Goal: Task Accomplishment & Management: Complete application form

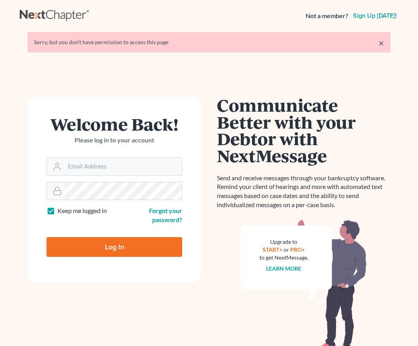
type input "madison@karinalucidlaw.com"
click at [143, 248] on input "Log In" at bounding box center [115, 247] width 136 height 20
type input "Thinking..."
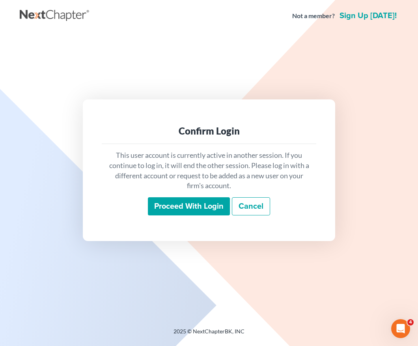
click at [179, 205] on input "Proceed with login" at bounding box center [189, 206] width 82 height 18
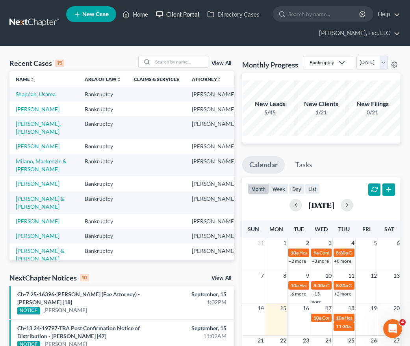
click at [185, 11] on link "Client Portal" at bounding box center [177, 14] width 51 height 14
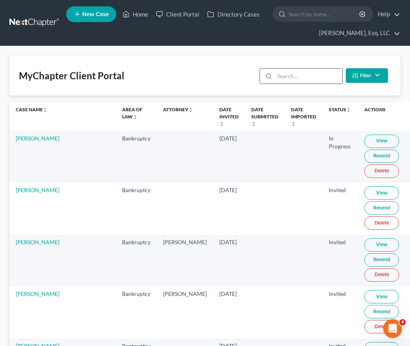
click at [283, 77] on input "search" at bounding box center [308, 76] width 67 height 15
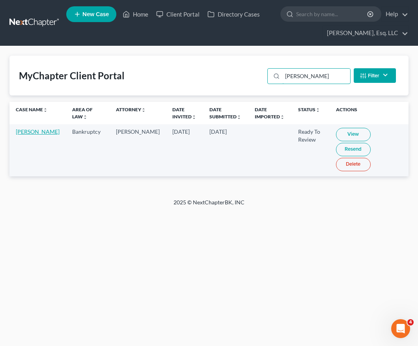
type input "[PERSON_NAME]"
click at [27, 135] on link "[PERSON_NAME]" at bounding box center [38, 131] width 44 height 7
select select "0"
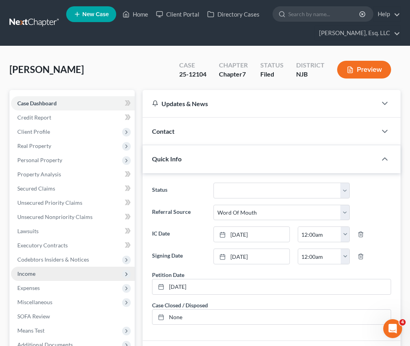
click at [73, 274] on span "Income" at bounding box center [73, 273] width 124 height 14
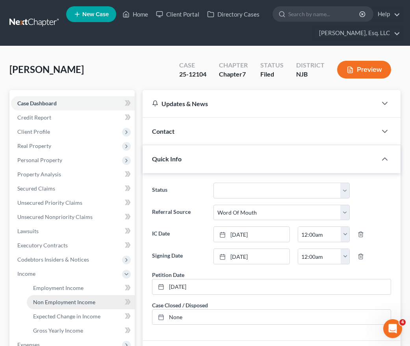
click at [77, 295] on link "Non Employment Income" at bounding box center [81, 302] width 108 height 14
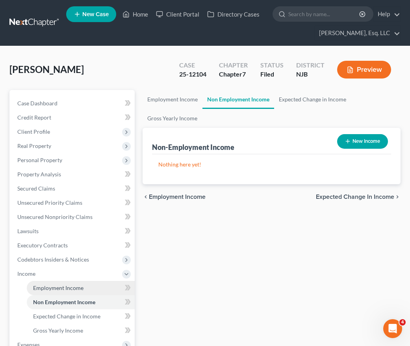
click at [74, 288] on span "Employment Income" at bounding box center [58, 287] width 50 height 7
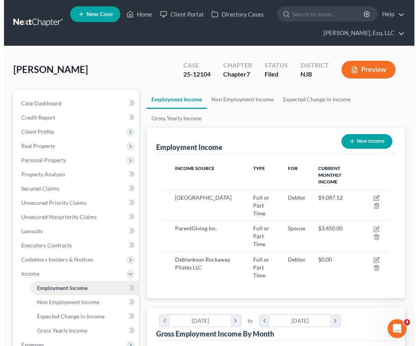
scroll to position [113, 243]
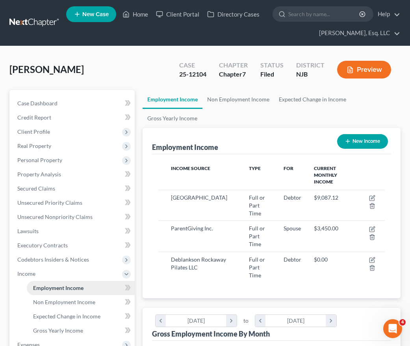
click at [75, 286] on span "Employment Income" at bounding box center [58, 287] width 50 height 7
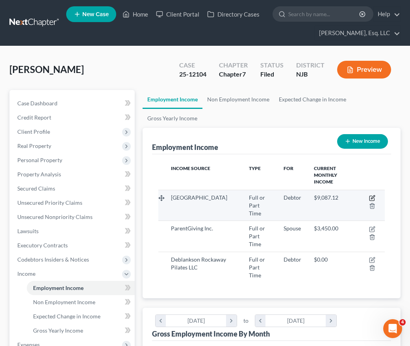
click at [373, 195] on icon "button" at bounding box center [373, 197] width 4 height 4
select select "0"
select select "33"
select select "1"
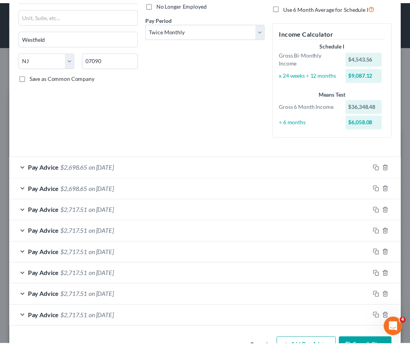
scroll to position [0, 0]
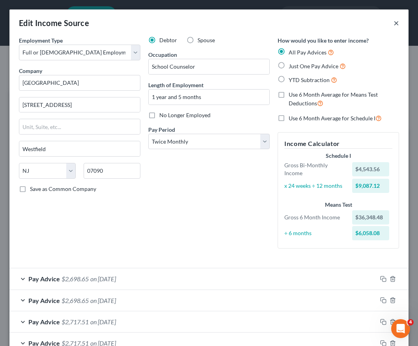
click at [393, 23] on button "×" at bounding box center [396, 22] width 6 height 9
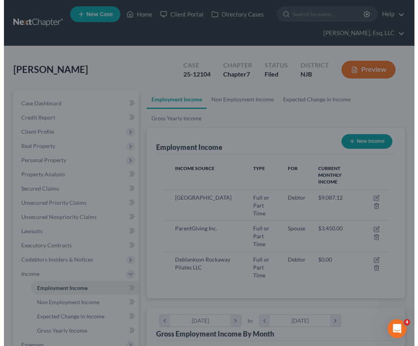
scroll to position [394076, 393947]
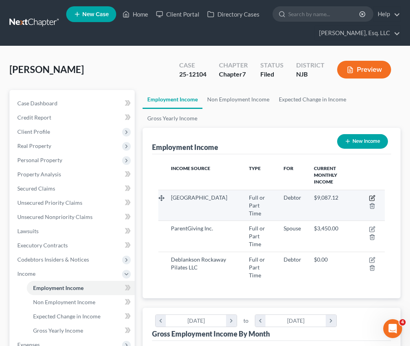
click at [373, 195] on icon "button" at bounding box center [372, 198] width 6 height 6
select select "0"
select select "33"
select select "1"
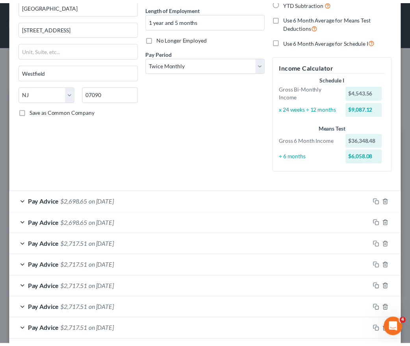
scroll to position [0, 0]
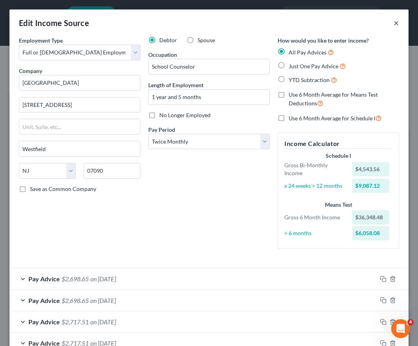
click at [393, 24] on button "×" at bounding box center [396, 22] width 6 height 9
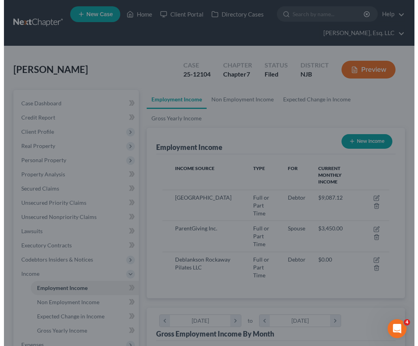
scroll to position [394076, 393947]
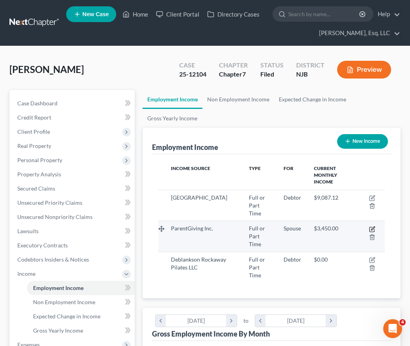
click at [374, 226] on icon "button" at bounding box center [373, 228] width 4 height 4
select select "0"
select select "33"
select select "1"
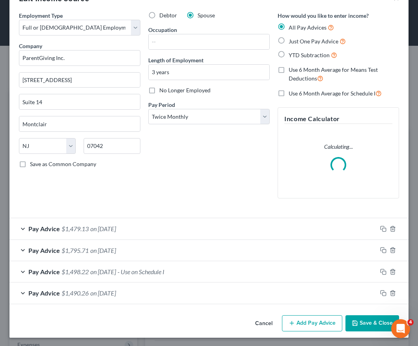
scroll to position [26, 0]
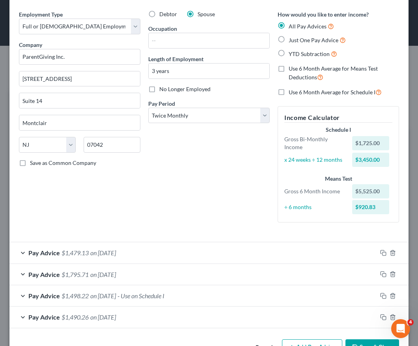
click at [251, 298] on div "Pay Advice $1,498.22 on [DATE] - Use on Schedule I" at bounding box center [192, 295] width 367 height 21
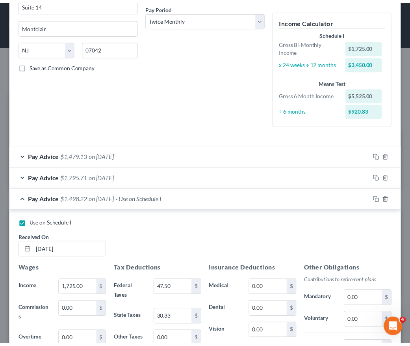
scroll to position [0, 0]
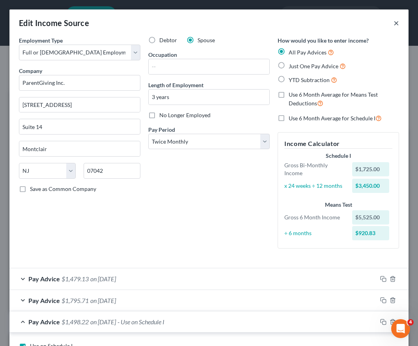
click at [393, 23] on button "×" at bounding box center [396, 22] width 6 height 9
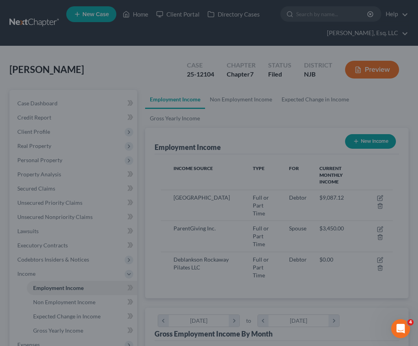
scroll to position [394076, 393947]
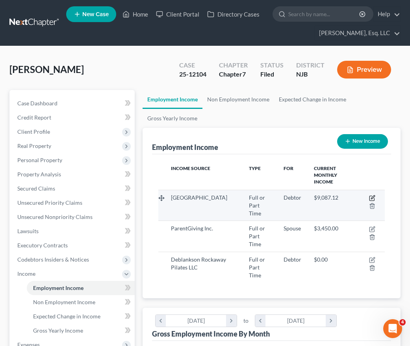
click at [371, 195] on icon "button" at bounding box center [372, 198] width 6 height 6
select select "0"
select select "33"
select select "1"
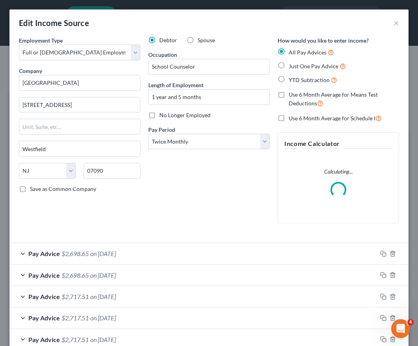
scroll to position [112, 0]
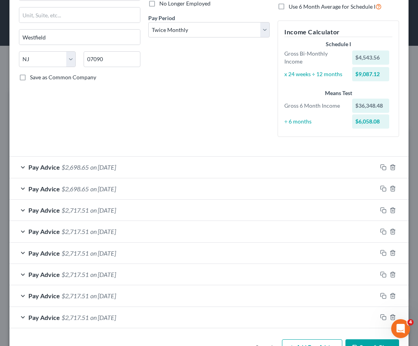
click at [256, 171] on div "Pay Advice $2,698.65 on [DATE]" at bounding box center [192, 166] width 367 height 21
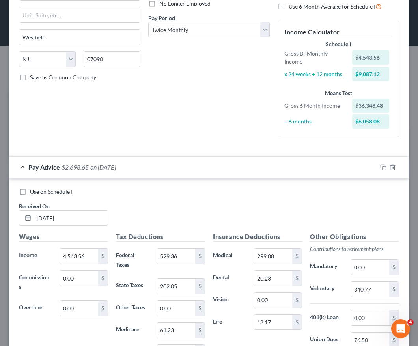
click at [253, 164] on div "Pay Advice $2,698.65 on [DATE]" at bounding box center [192, 166] width 367 height 21
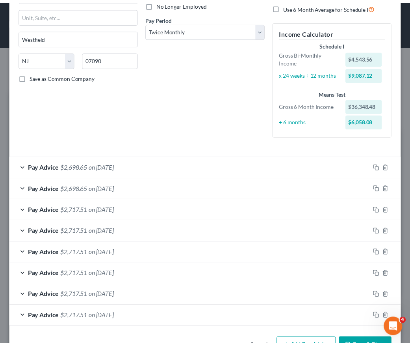
scroll to position [0, 0]
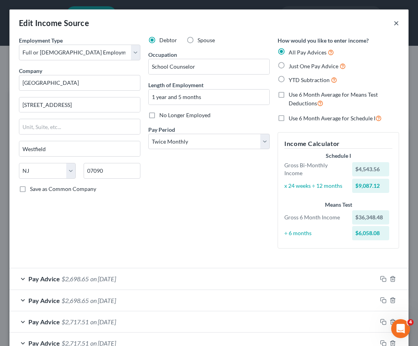
click at [393, 26] on button "×" at bounding box center [396, 22] width 6 height 9
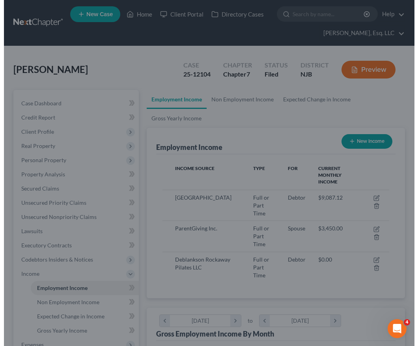
scroll to position [394076, 393947]
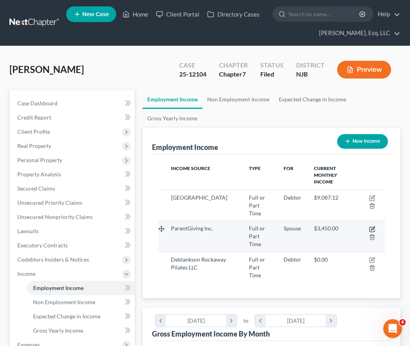
click at [374, 226] on icon "button" at bounding box center [372, 229] width 6 height 6
select select "0"
select select "33"
select select "1"
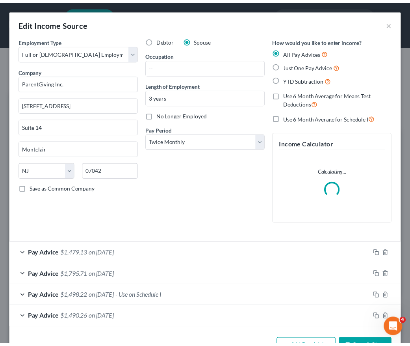
scroll to position [116, 248]
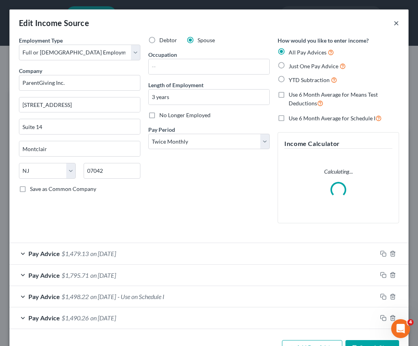
click at [393, 22] on button "×" at bounding box center [396, 22] width 6 height 9
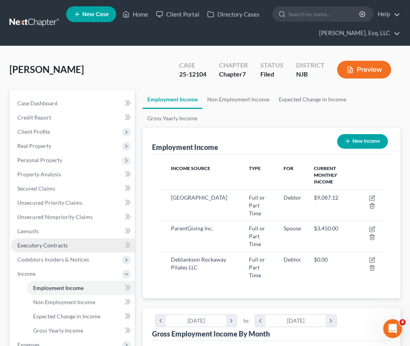
scroll to position [6, 0]
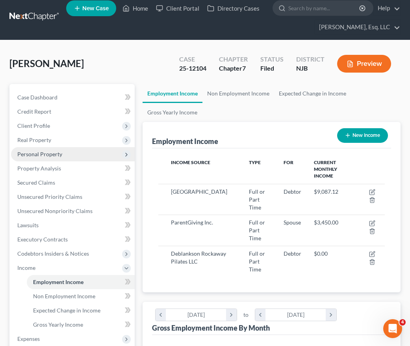
click at [72, 155] on span "Personal Property" at bounding box center [73, 154] width 124 height 14
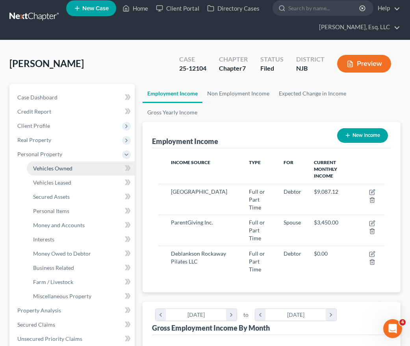
click at [80, 172] on link "Vehicles Owned" at bounding box center [81, 168] width 108 height 14
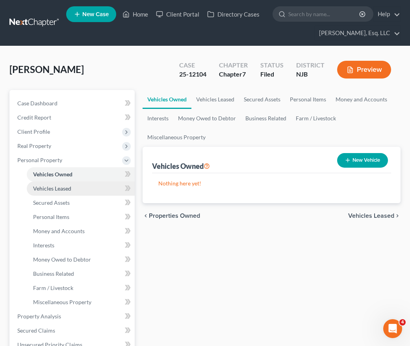
click at [100, 193] on link "Vehicles Leased" at bounding box center [81, 188] width 108 height 14
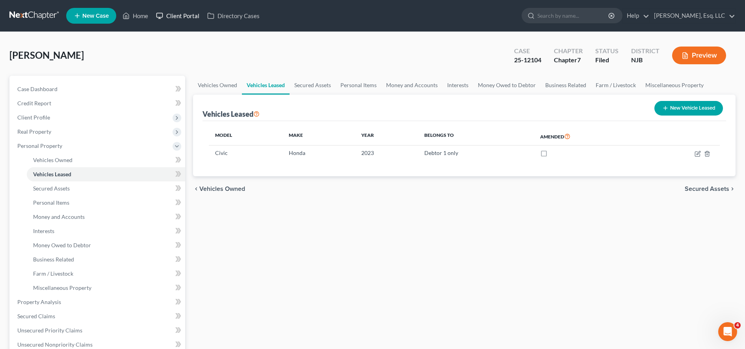
click at [178, 21] on link "Client Portal" at bounding box center [177, 16] width 51 height 14
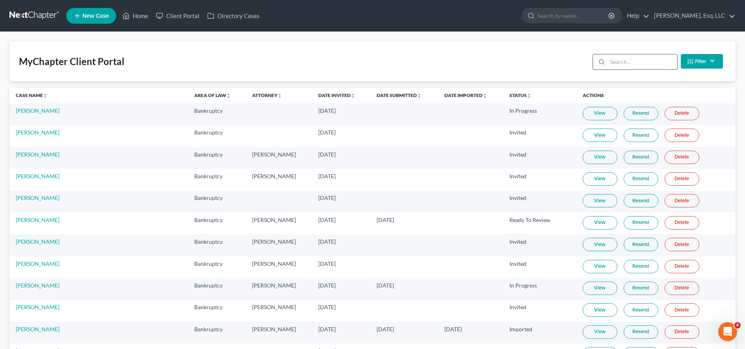
click at [417, 66] on input "search" at bounding box center [643, 61] width 70 height 15
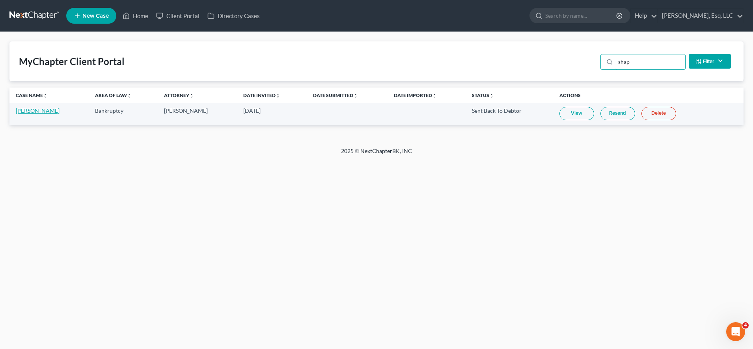
type input "shap"
click at [42, 112] on link "[PERSON_NAME]" at bounding box center [38, 110] width 44 height 7
select select "6"
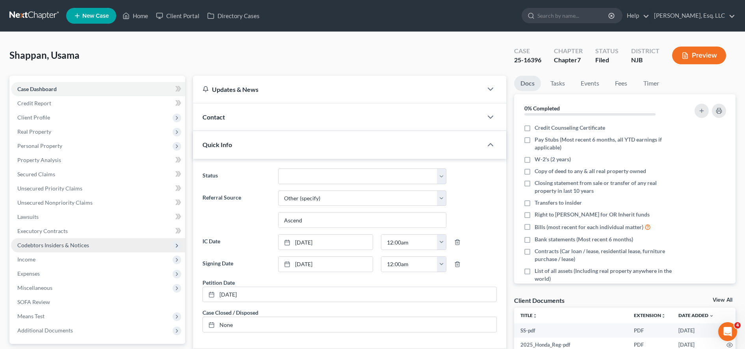
scroll to position [159, 0]
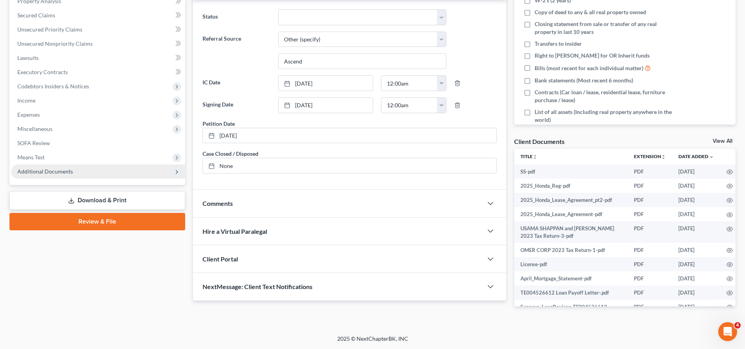
click at [90, 174] on span "Additional Documents" at bounding box center [98, 171] width 174 height 14
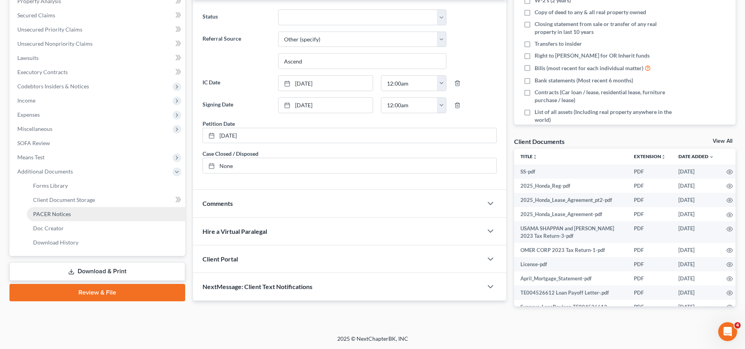
click at [65, 211] on span "PACER Notices" at bounding box center [52, 213] width 38 height 7
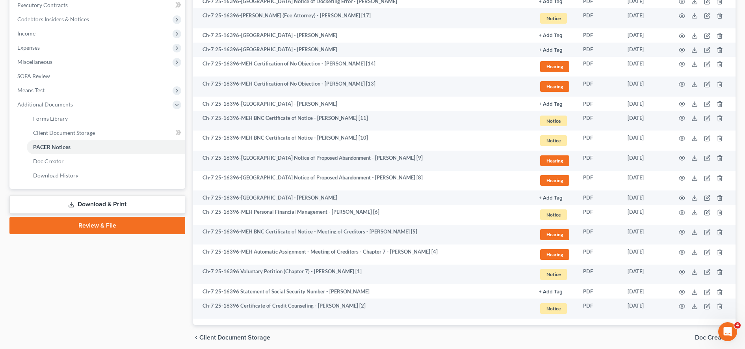
scroll to position [224, 0]
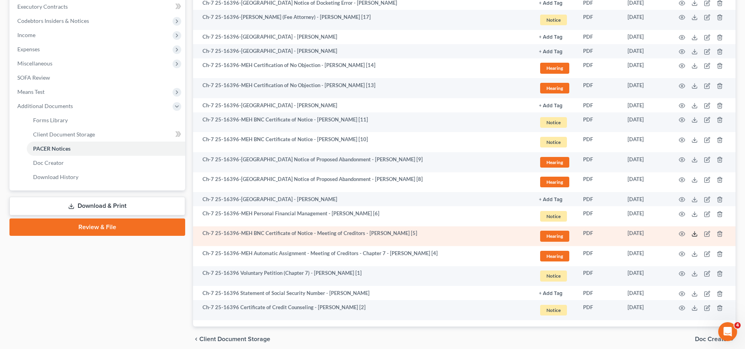
click at [417, 235] on icon at bounding box center [695, 234] width 6 height 6
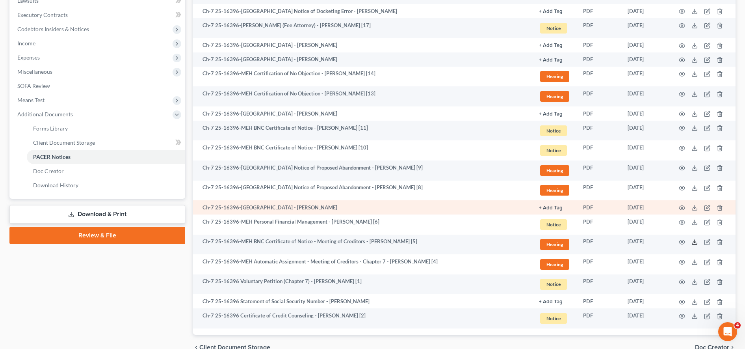
scroll to position [216, 0]
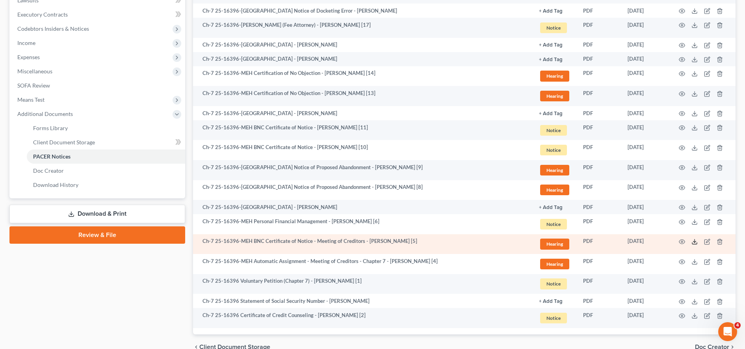
click at [417, 240] on icon at bounding box center [695, 241] width 6 height 6
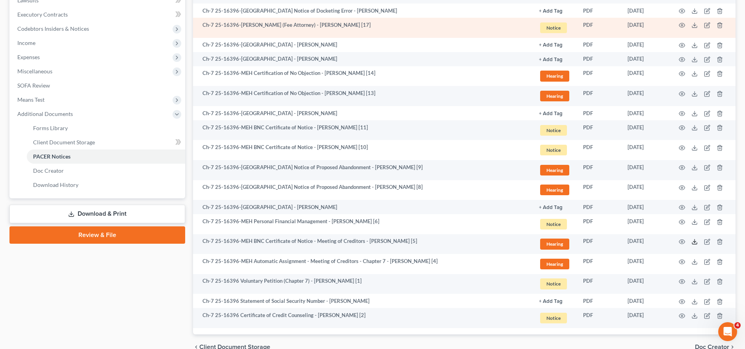
scroll to position [0, 0]
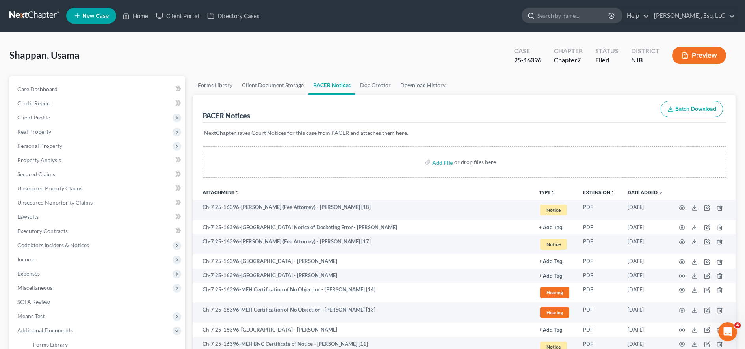
click at [417, 14] on input "search" at bounding box center [574, 15] width 72 height 15
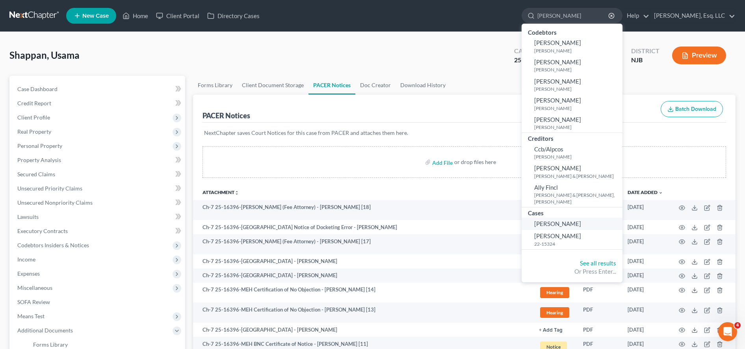
type input "[PERSON_NAME]"
click at [417, 220] on link "[PERSON_NAME]" at bounding box center [572, 224] width 101 height 12
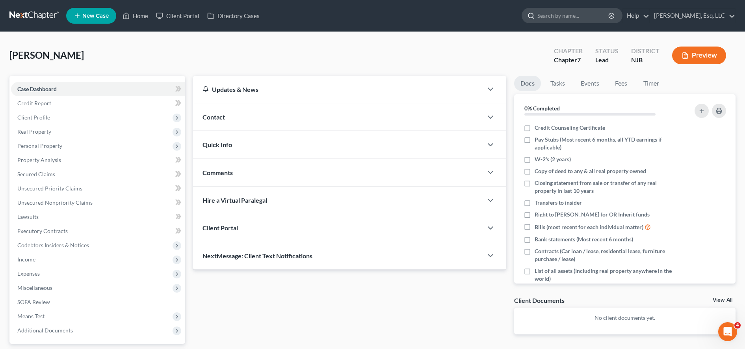
click at [417, 15] on input "search" at bounding box center [574, 15] width 72 height 15
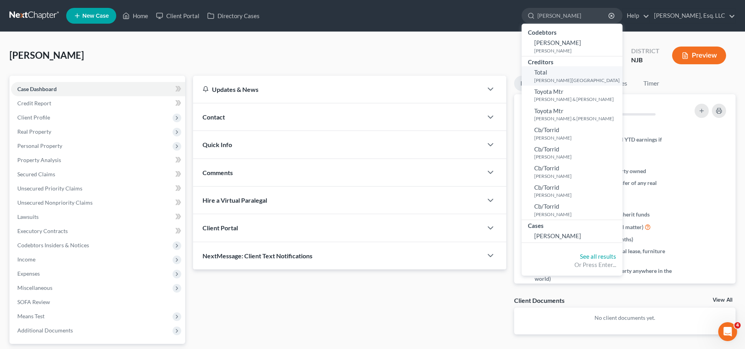
type input "[PERSON_NAME]"
click at [417, 81] on small "[PERSON_NAME][GEOGRAPHIC_DATA]" at bounding box center [578, 80] width 86 height 7
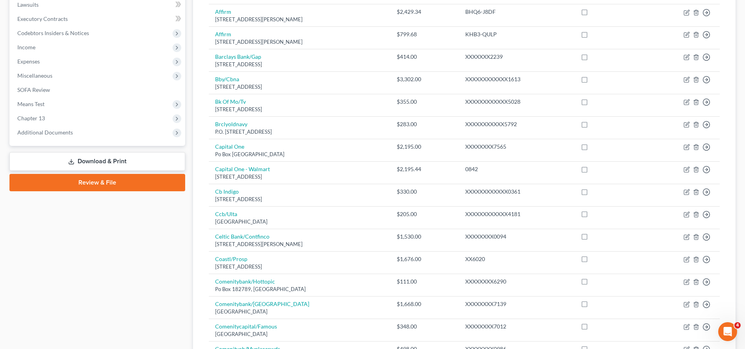
scroll to position [209, 0]
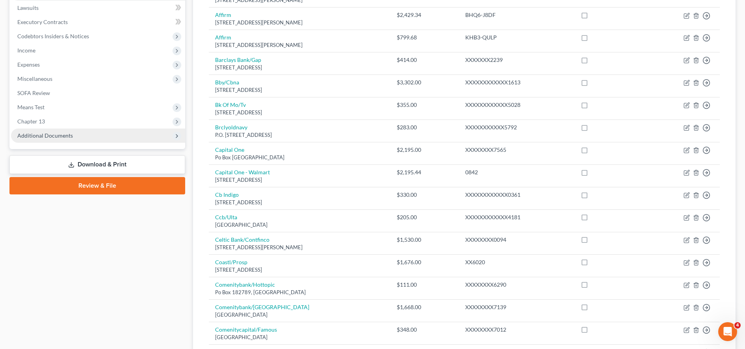
click at [91, 139] on span "Additional Documents" at bounding box center [98, 136] width 174 height 14
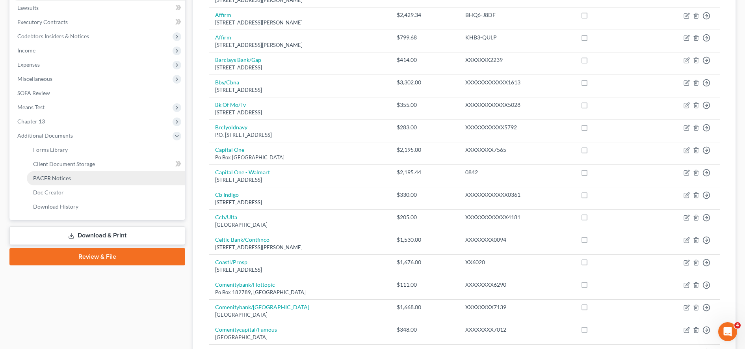
click at [75, 179] on link "PACER Notices" at bounding box center [106, 178] width 158 height 14
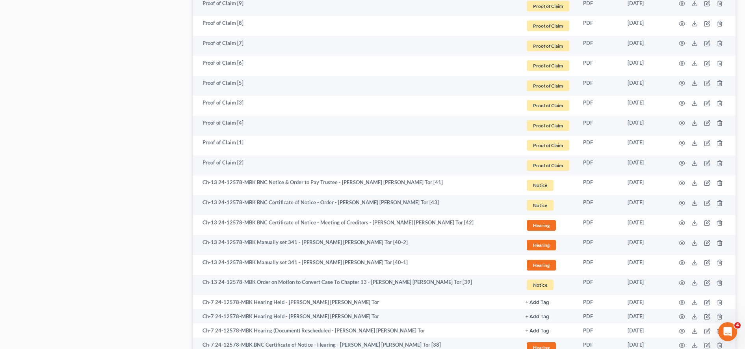
scroll to position [936, 0]
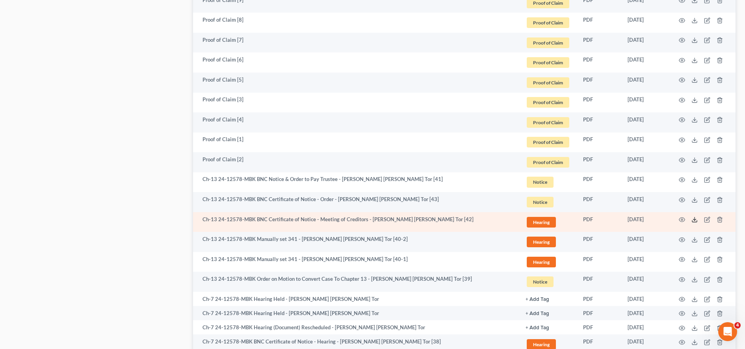
click at [417, 220] on icon at bounding box center [695, 219] width 6 height 6
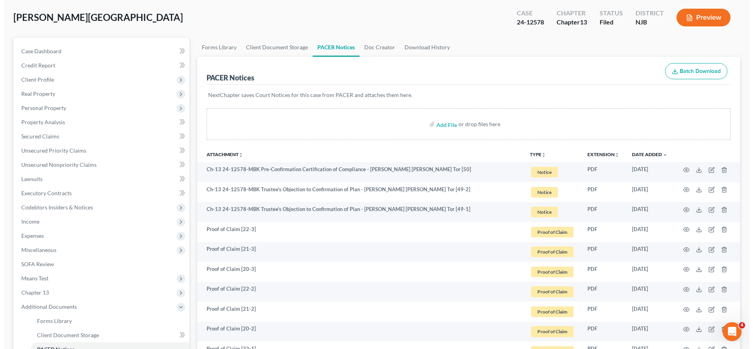
scroll to position [0, 0]
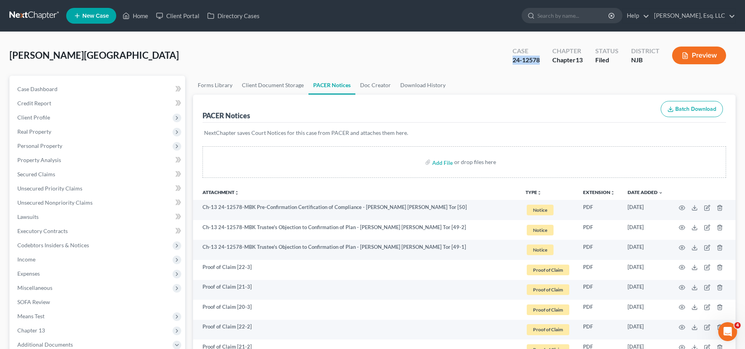
drag, startPoint x: 542, startPoint y: 55, endPoint x: 546, endPoint y: 58, distance: 4.3
click at [417, 58] on div "Case 24-12578" at bounding box center [527, 56] width 40 height 23
copy div "24-12578"
click at [176, 11] on link "Client Portal" at bounding box center [177, 16] width 51 height 14
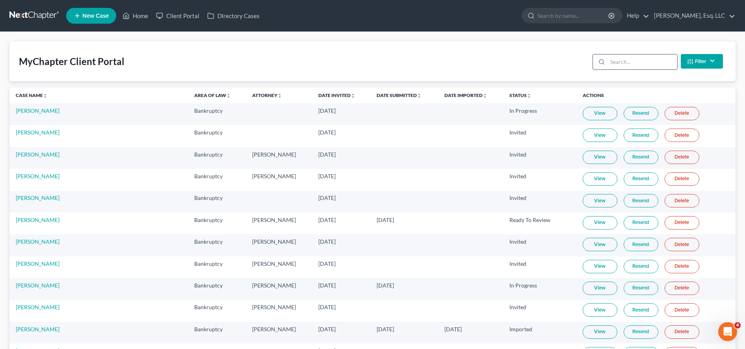
click at [417, 60] on input "search" at bounding box center [643, 61] width 70 height 15
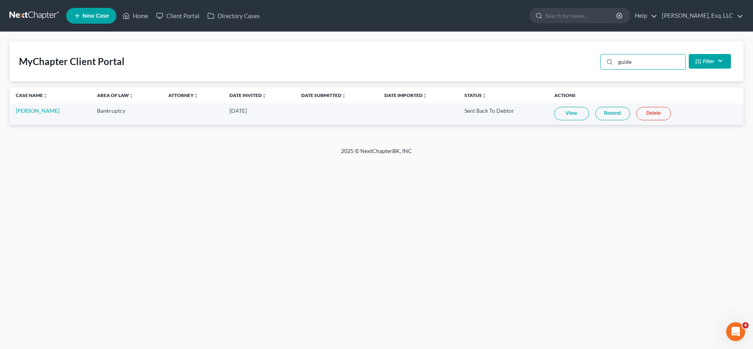
type input "guide"
click at [417, 118] on link "View" at bounding box center [571, 113] width 35 height 13
